Goal: Find specific page/section: Find specific page/section

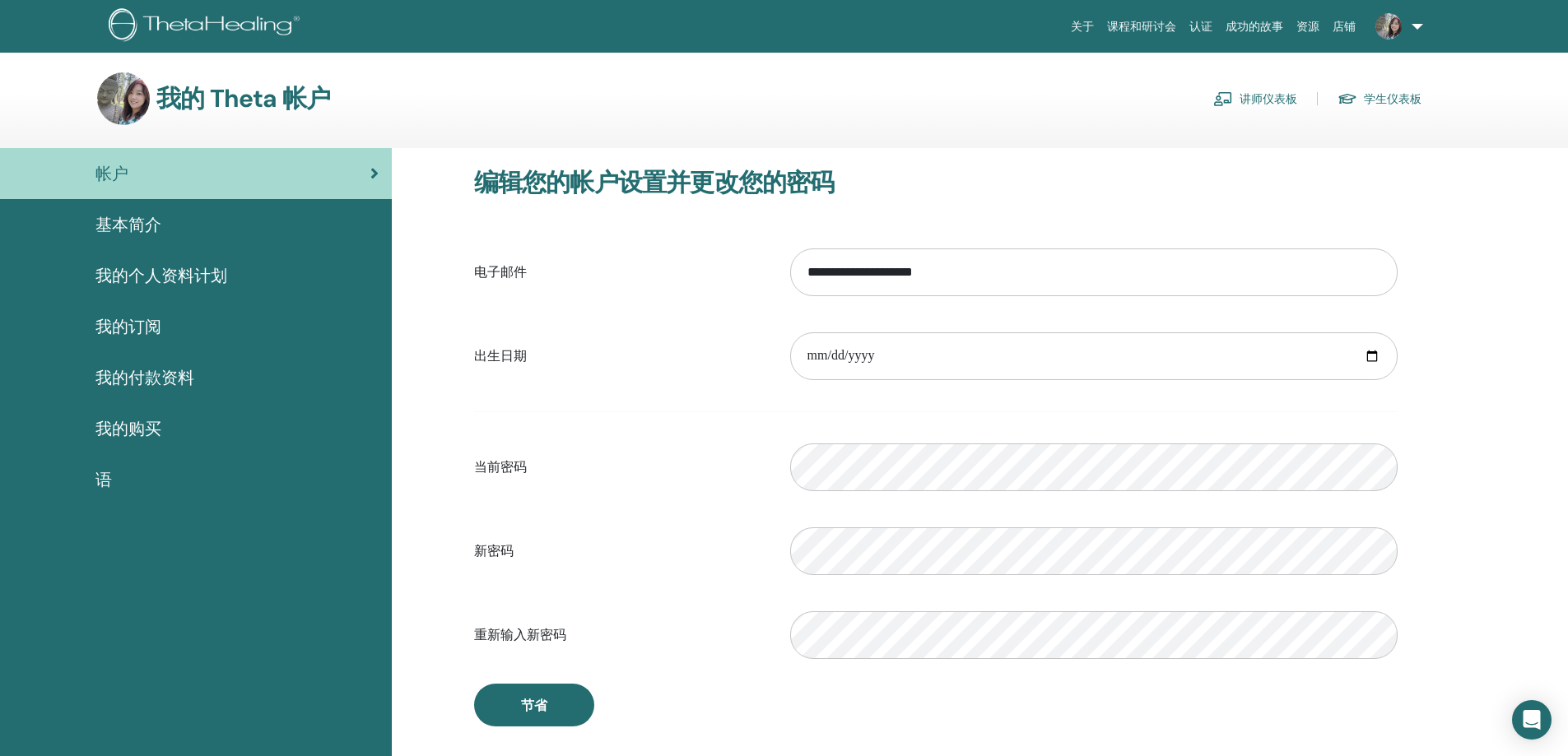
click at [1235, 94] on link "讲师仪表板" at bounding box center [1254, 99] width 84 height 26
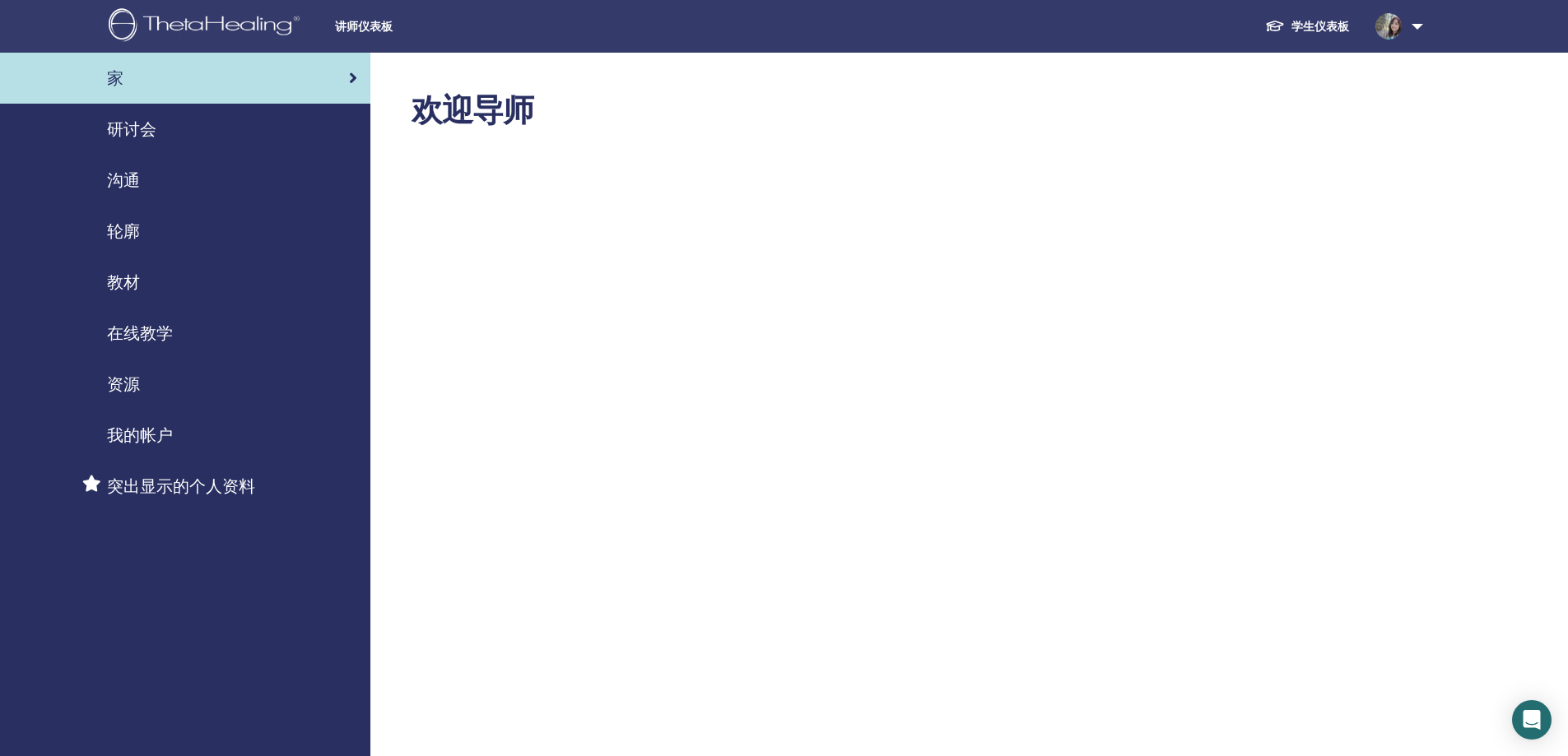
click at [122, 271] on span "教材" at bounding box center [123, 282] width 33 height 25
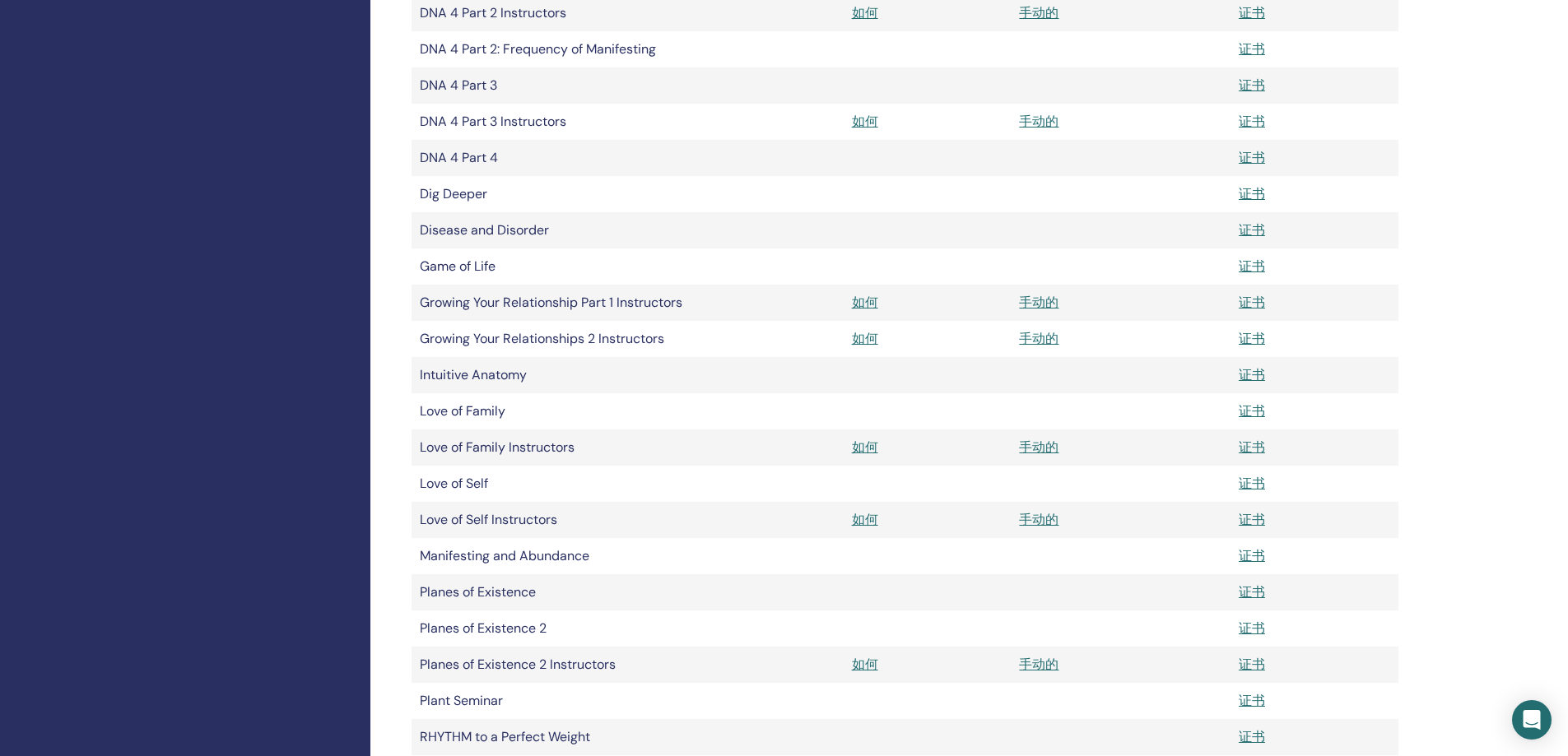
scroll to position [1234, 0]
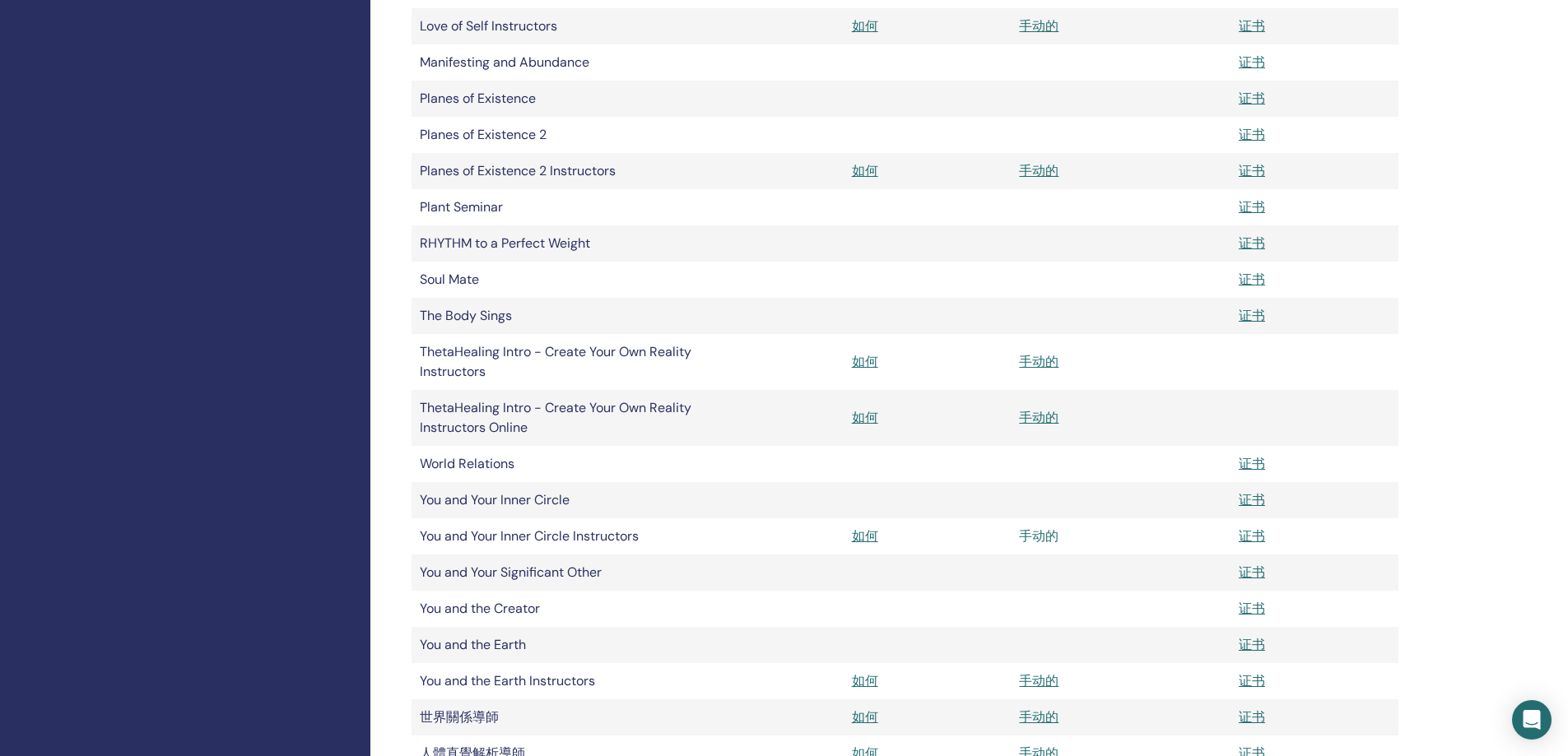
click at [1033, 530] on link "手动的" at bounding box center [1038, 536] width 40 height 18
